Goal: Find specific page/section: Find specific page/section

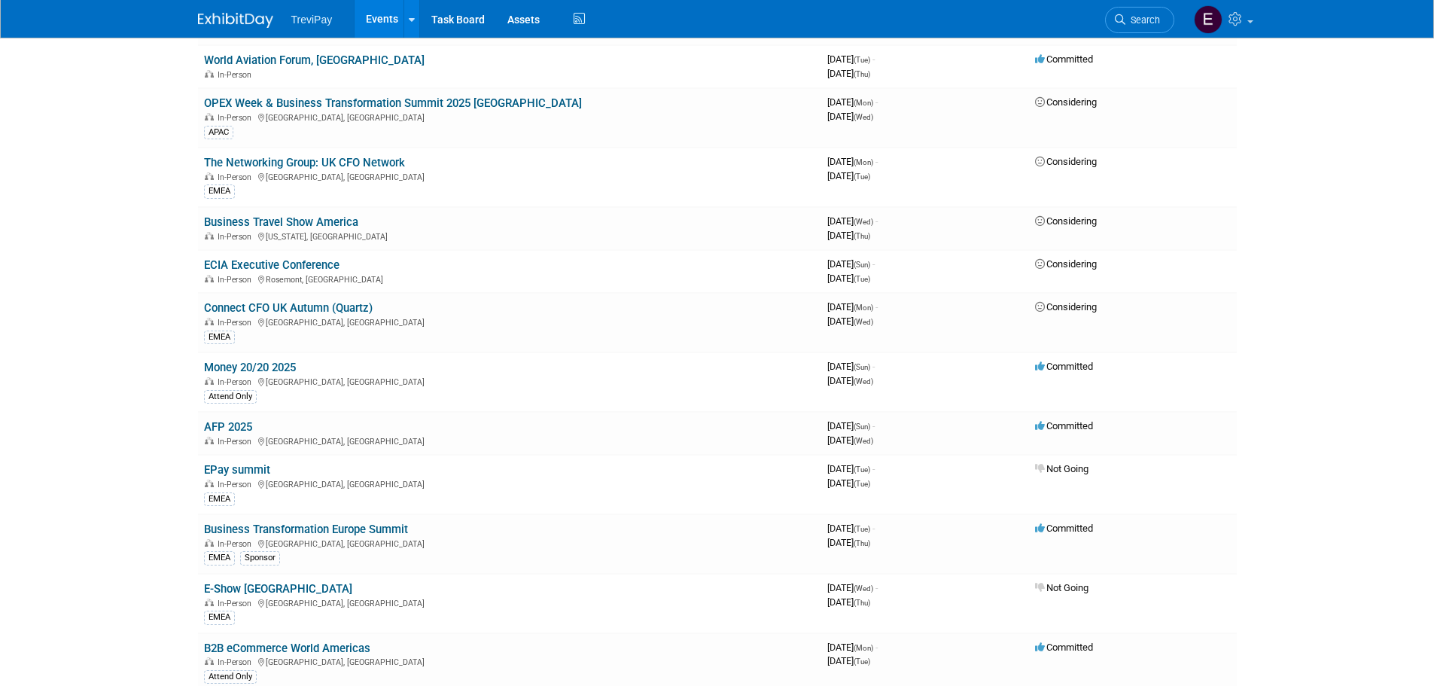
scroll to position [527, 0]
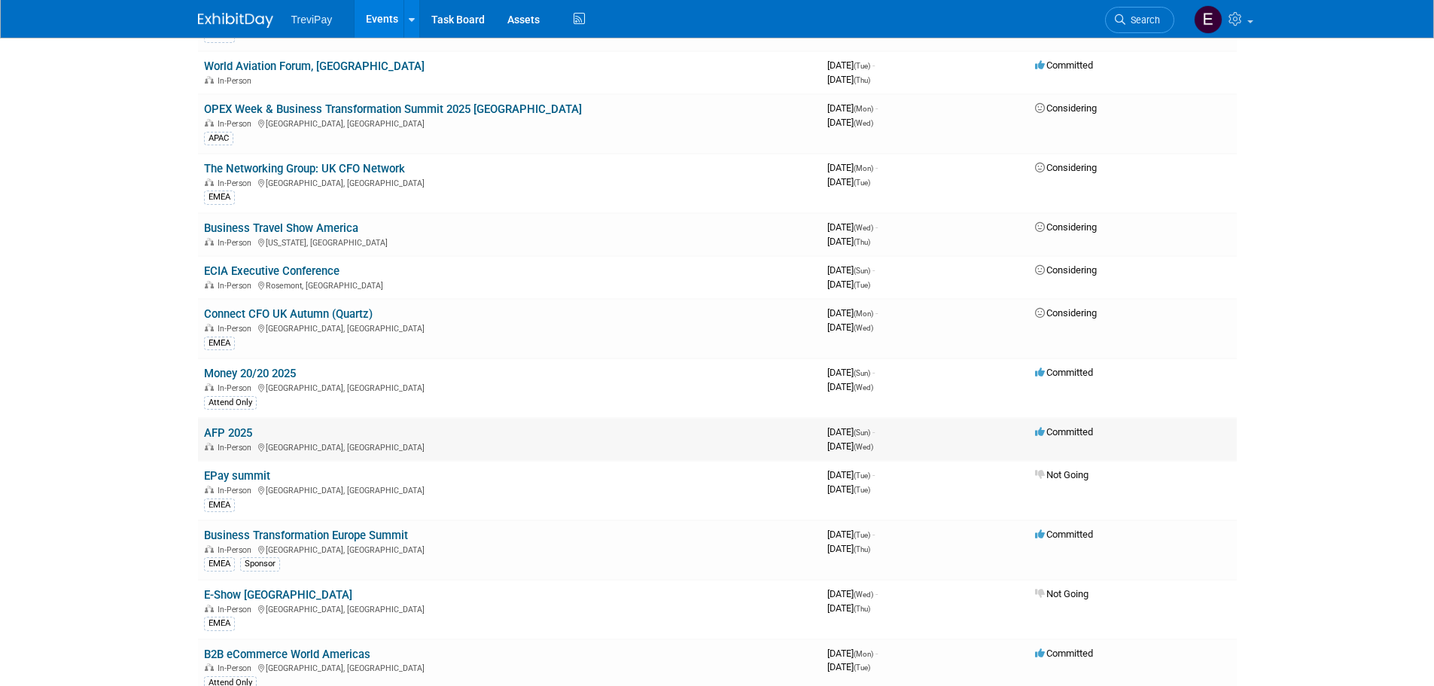
click at [234, 433] on link "AFP 2025" at bounding box center [228, 433] width 48 height 14
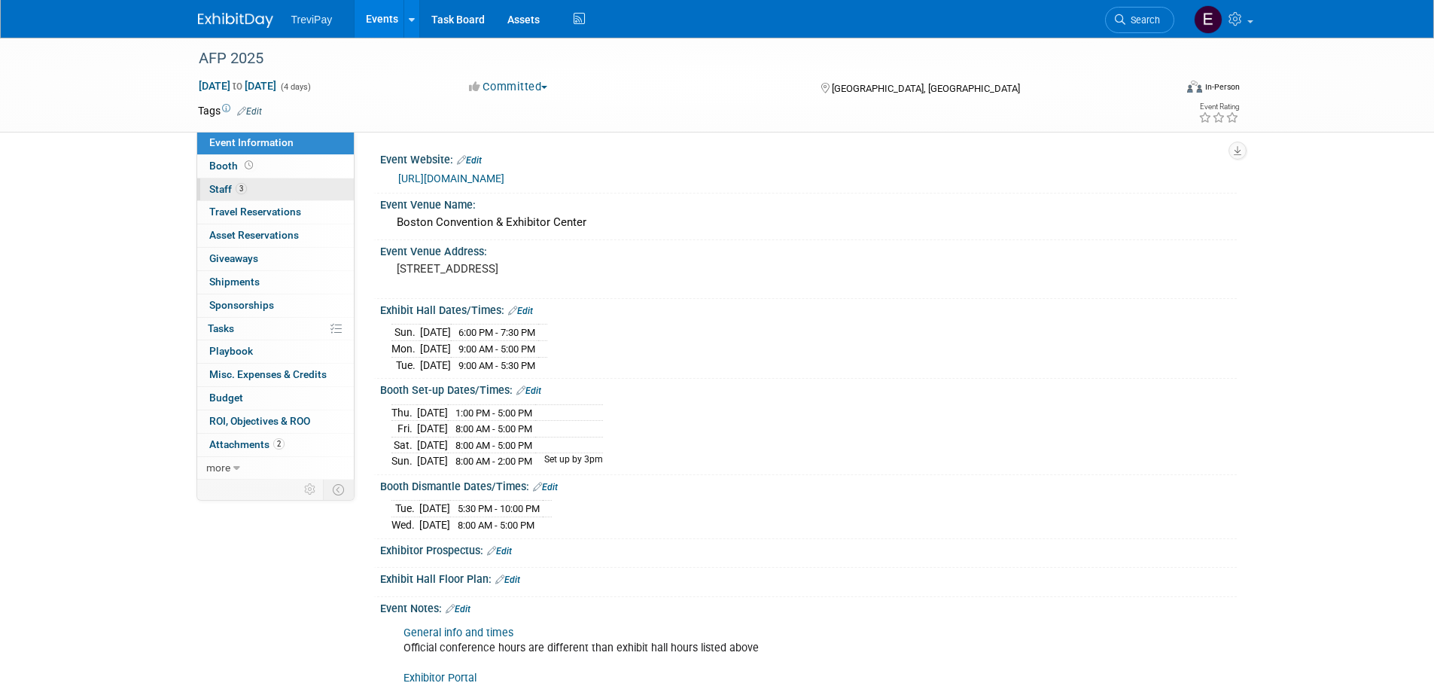
click at [267, 191] on link "3 Staff 3" at bounding box center [275, 189] width 157 height 23
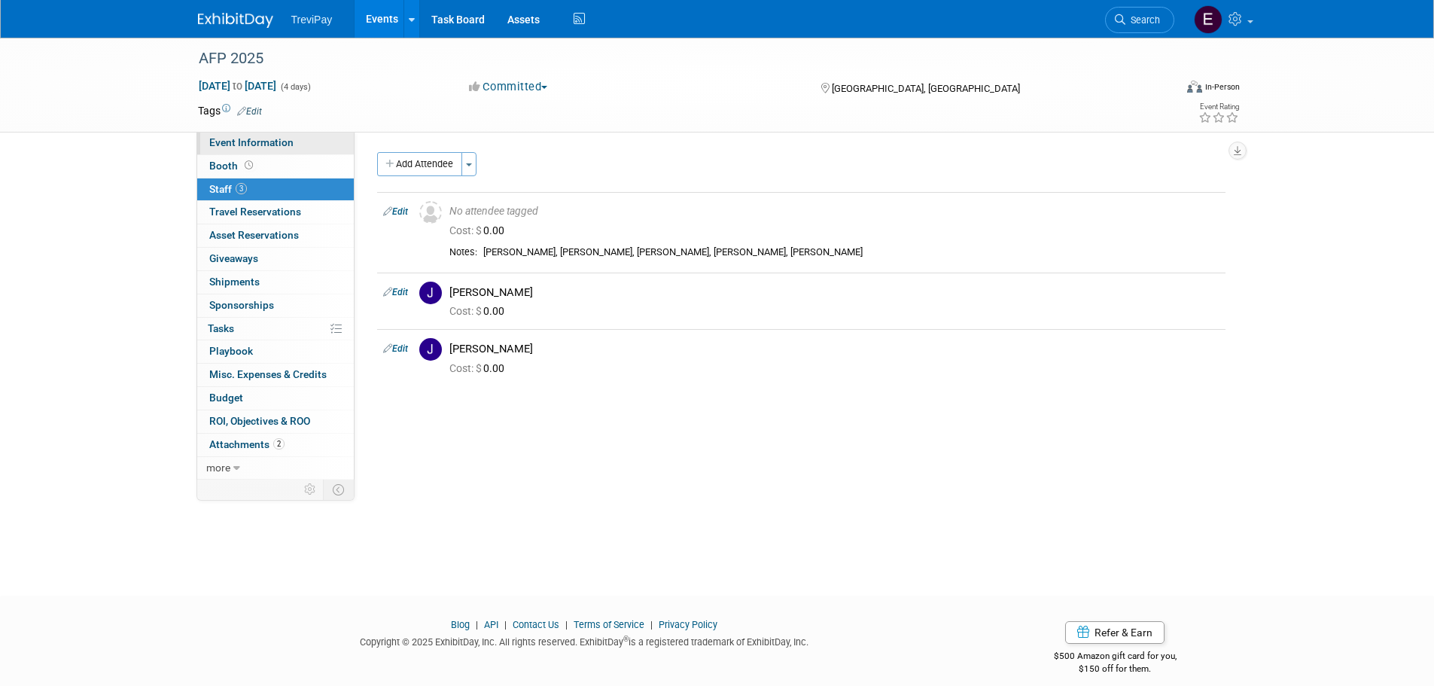
click at [268, 148] on link "Event Information" at bounding box center [275, 143] width 157 height 23
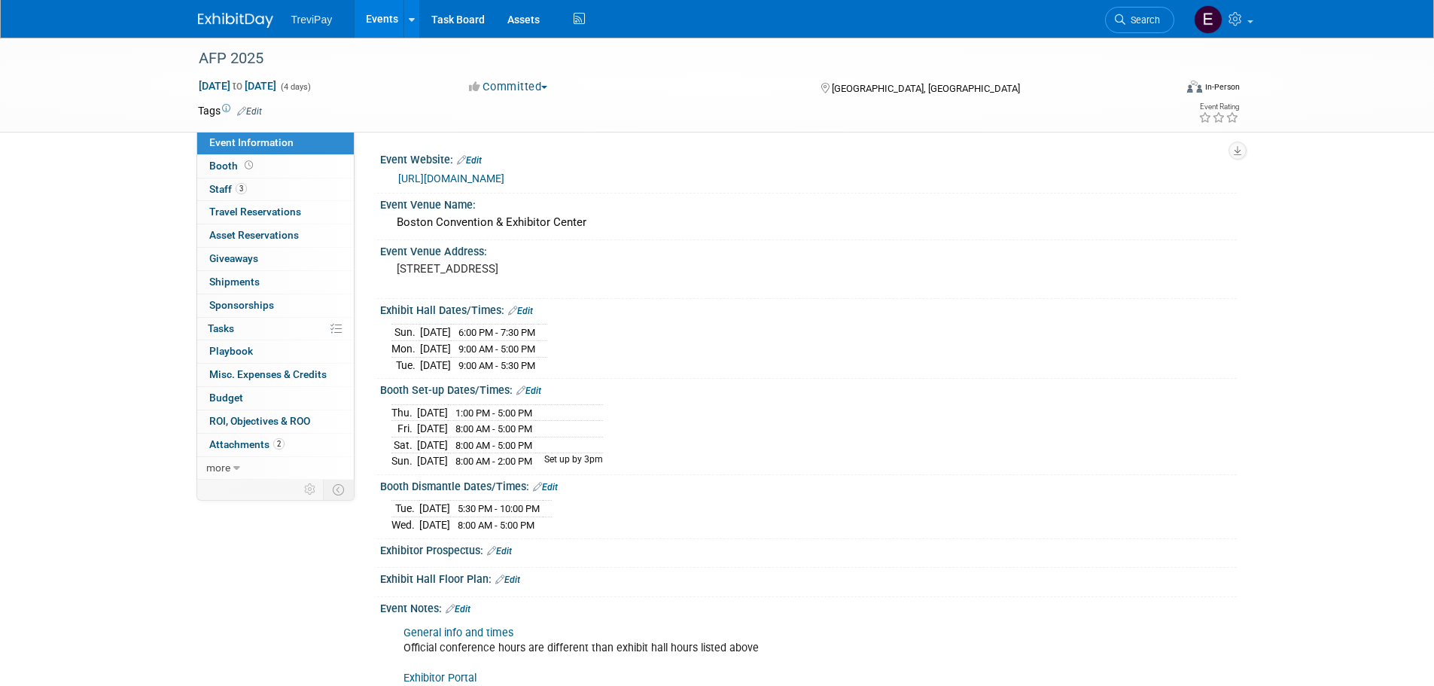
click at [246, 23] on img at bounding box center [235, 20] width 75 height 15
